Goal: Transaction & Acquisition: Purchase product/service

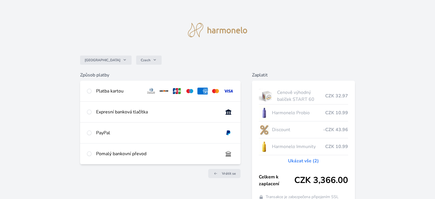
scroll to position [29, 0]
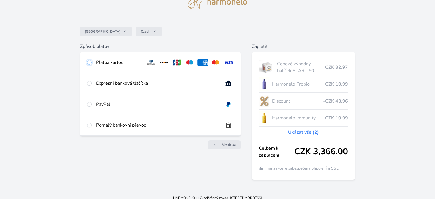
click at [89, 62] on input "radio" at bounding box center [89, 62] width 5 height 5
radio input "true"
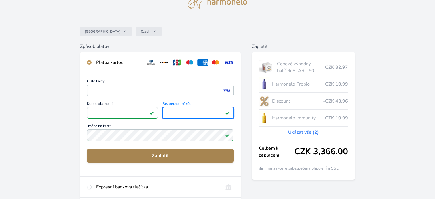
click at [165, 154] on span "Zaplatit" at bounding box center [160, 155] width 137 height 7
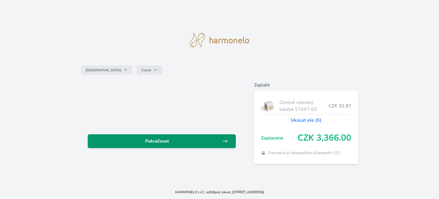
click at [159, 138] on span "Pokračovat" at bounding box center [157, 141] width 130 height 7
